Goal: Information Seeking & Learning: Learn about a topic

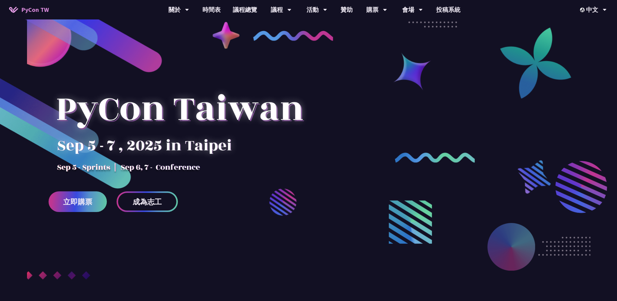
drag, startPoint x: 342, startPoint y: 295, endPoint x: 344, endPoint y: 273, distance: 21.3
click at [342, 295] on div at bounding box center [308, 177] width 617 height 283
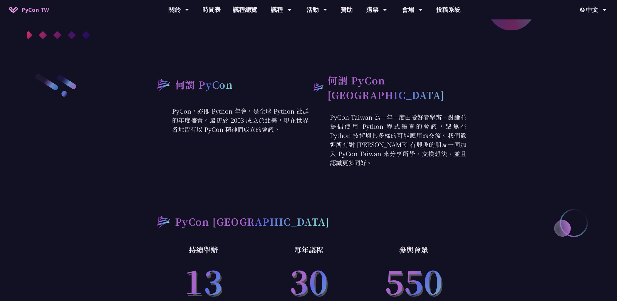
scroll to position [152, 0]
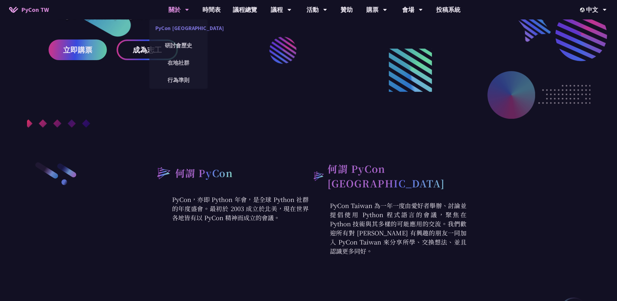
click at [181, 24] on link "PyCon [GEOGRAPHIC_DATA]" at bounding box center [178, 28] width 58 height 14
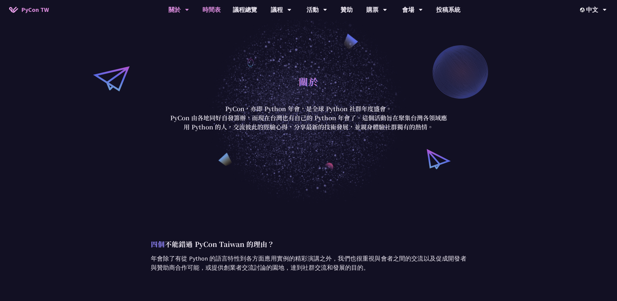
click at [209, 7] on link "時間表" at bounding box center [211, 9] width 30 height 19
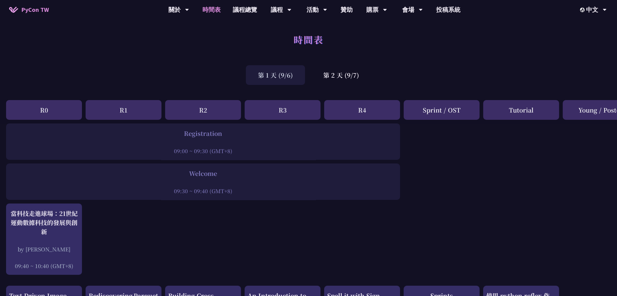
click at [286, 72] on div "第 1 天 (9/6)" at bounding box center [275, 75] width 59 height 20
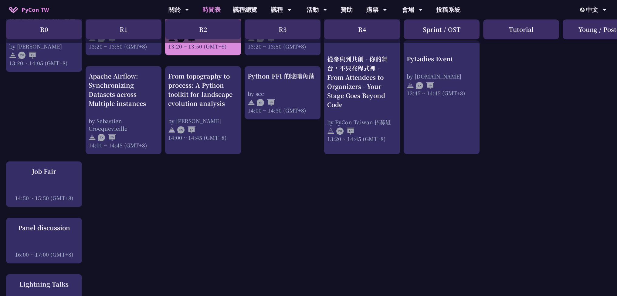
scroll to position [668, 0]
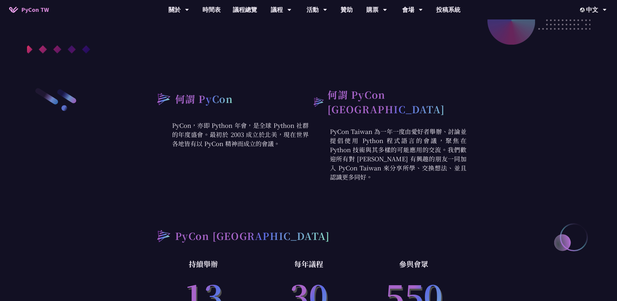
scroll to position [364, 0]
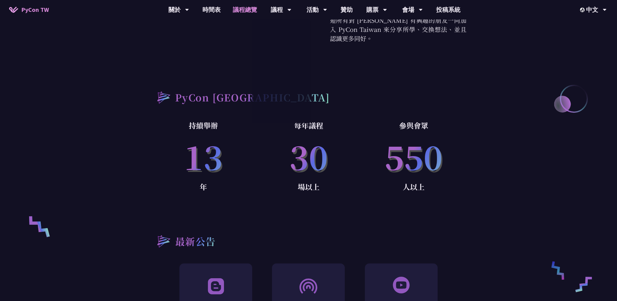
click at [244, 13] on link "議程總覽" at bounding box center [245, 9] width 36 height 19
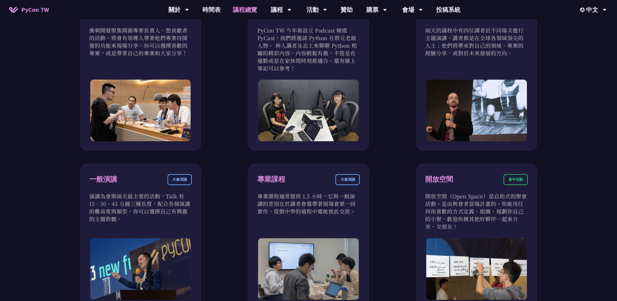
scroll to position [192, 0]
